Goal: Check status: Check status

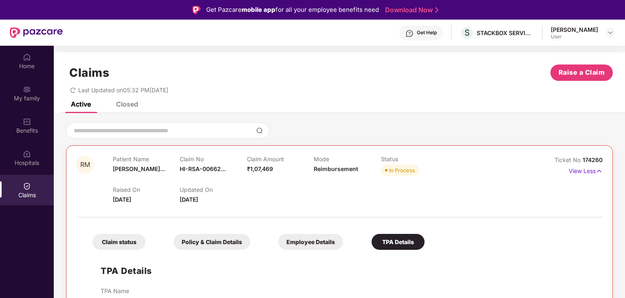
scroll to position [46, 0]
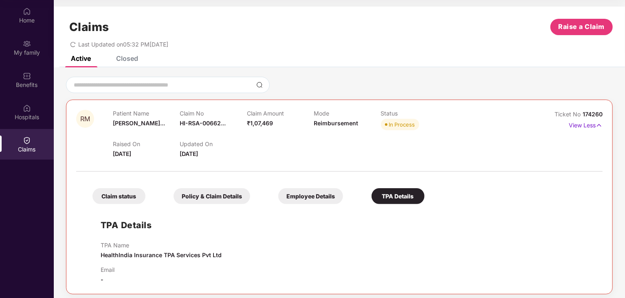
click at [72, 44] on icon "redo" at bounding box center [73, 45] width 6 height 6
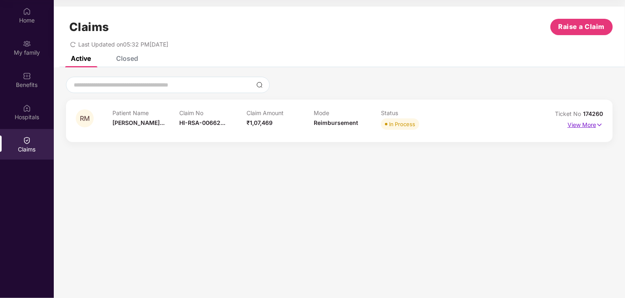
click at [599, 125] on img at bounding box center [599, 124] width 7 height 9
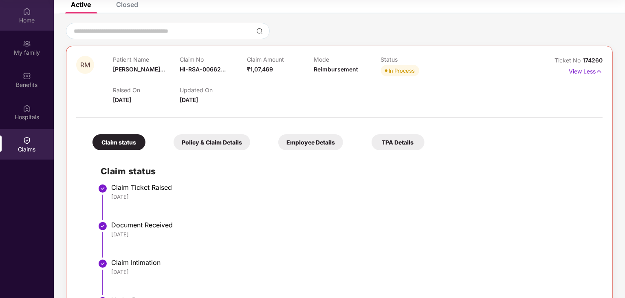
scroll to position [0, 0]
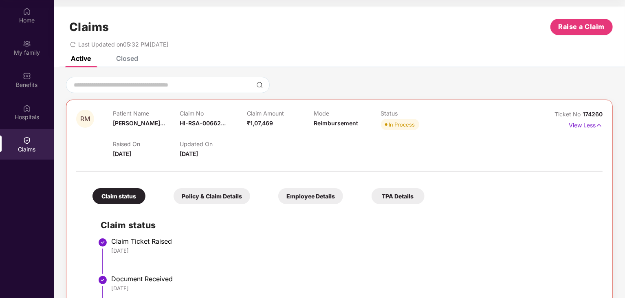
click at [341, 124] on span "Reimbursement" at bounding box center [336, 122] width 44 height 7
click at [331, 132] on div "Raised On [DATE] Updated On [DATE]" at bounding box center [314, 145] width 402 height 26
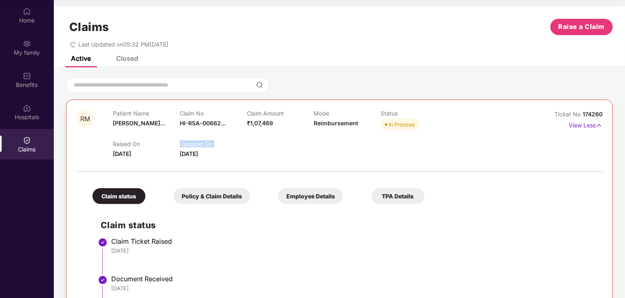
click at [331, 132] on div "Raised On [DATE] Updated On [DATE]" at bounding box center [314, 145] width 402 height 26
click at [331, 135] on div "Raised On [DATE] Updated On [DATE]" at bounding box center [314, 145] width 402 height 26
click at [24, 49] on div "My family" at bounding box center [27, 53] width 54 height 8
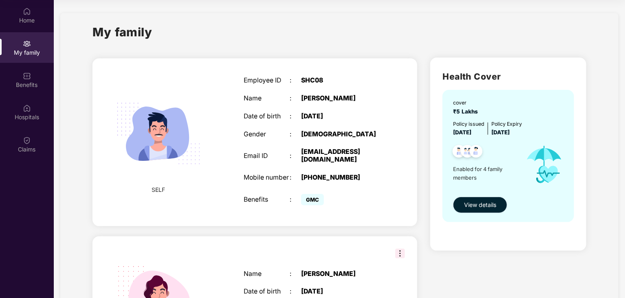
click at [479, 198] on button "View details" at bounding box center [480, 204] width 54 height 16
